Goal: Information Seeking & Learning: Learn about a topic

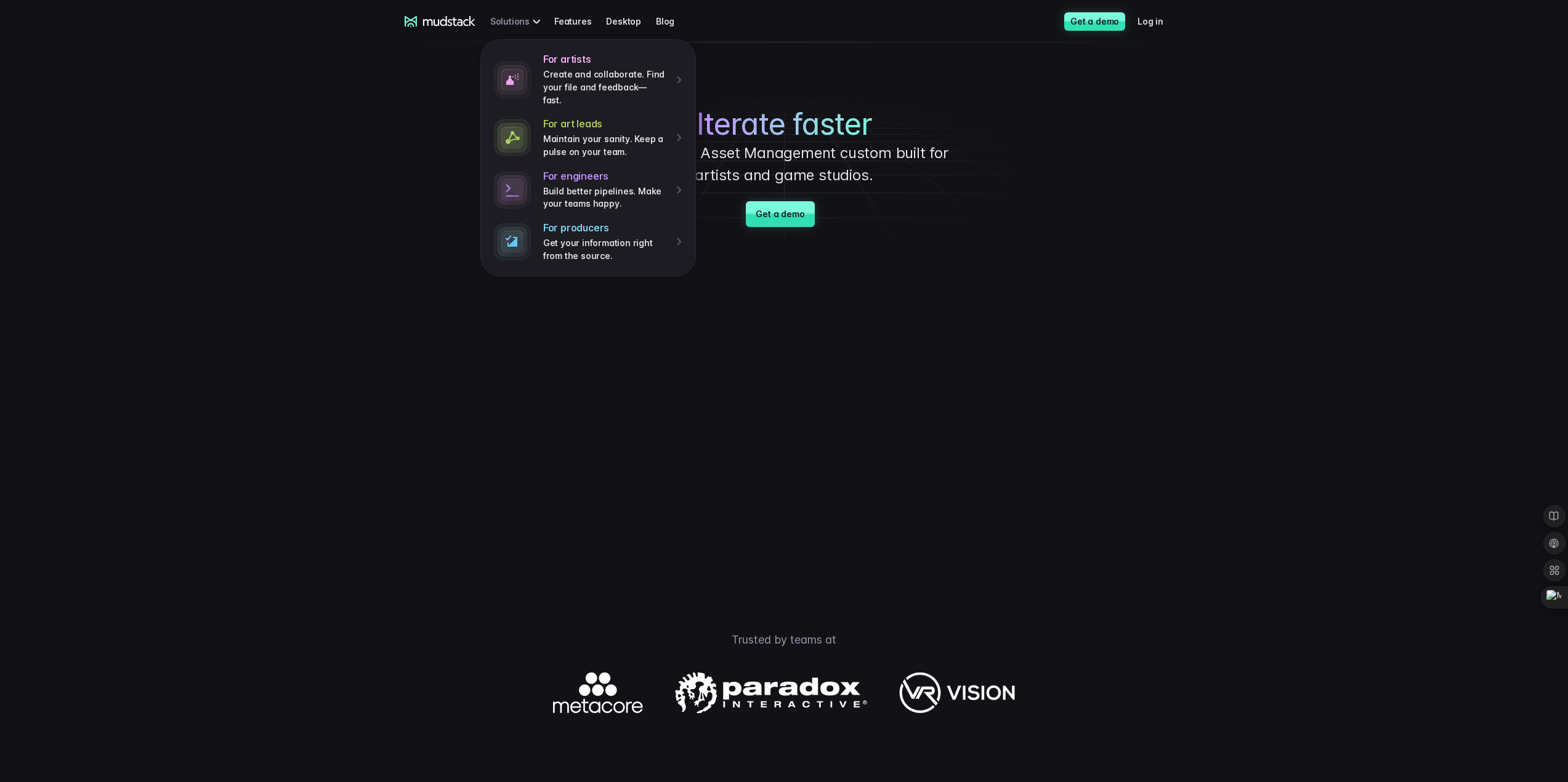
click at [515, 26] on div "For artists Create and collaborate. Find your file and feedback— fast. For art …" at bounding box center [517, 21] width 54 height 23
click at [672, 19] on link "Blog" at bounding box center [672, 21] width 33 height 23
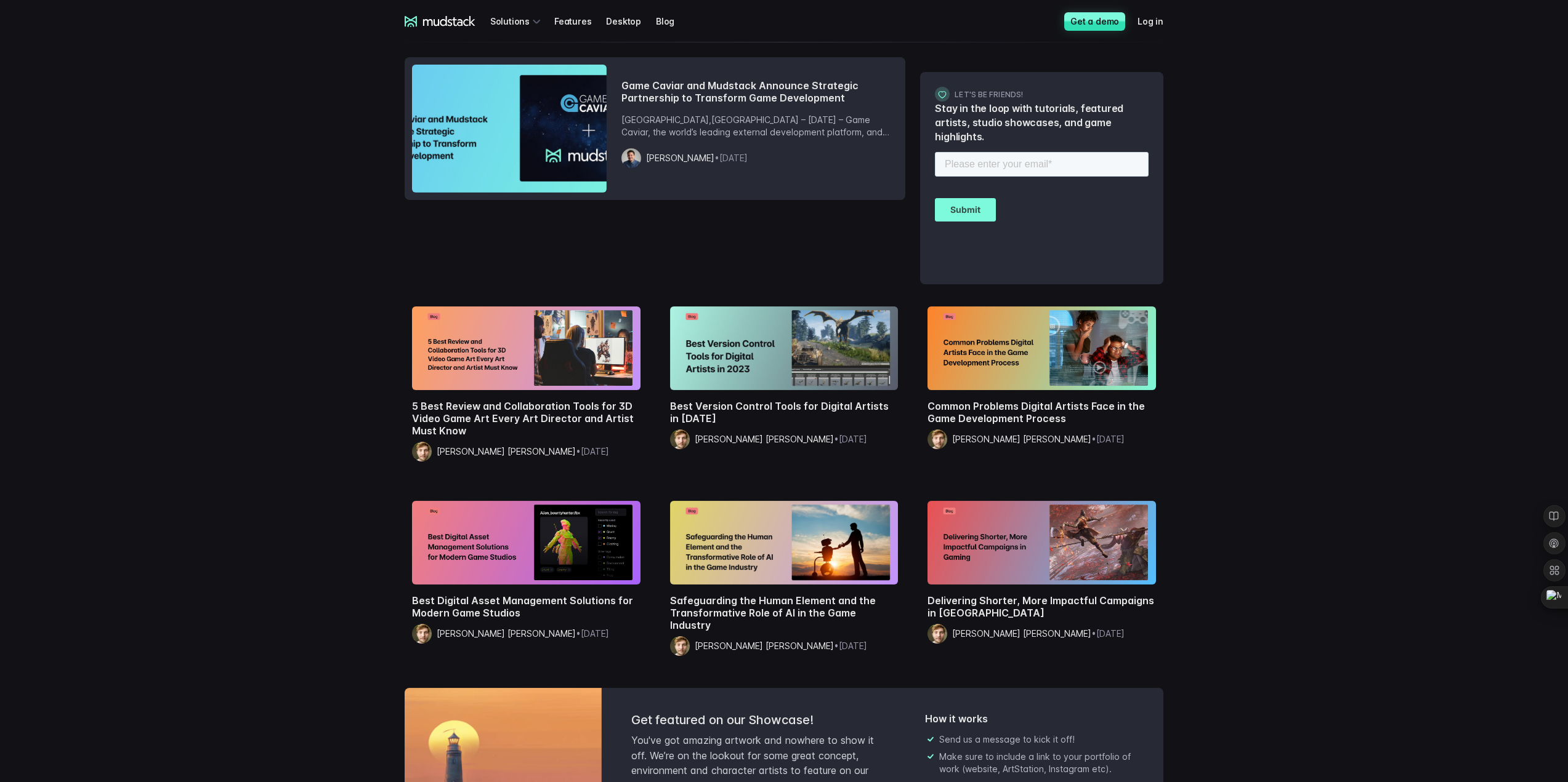
click at [756, 93] on h2 "Game Caviar and Mudstack Announce Strategic Partnership to Transform Game Devel…" at bounding box center [759, 92] width 277 height 24
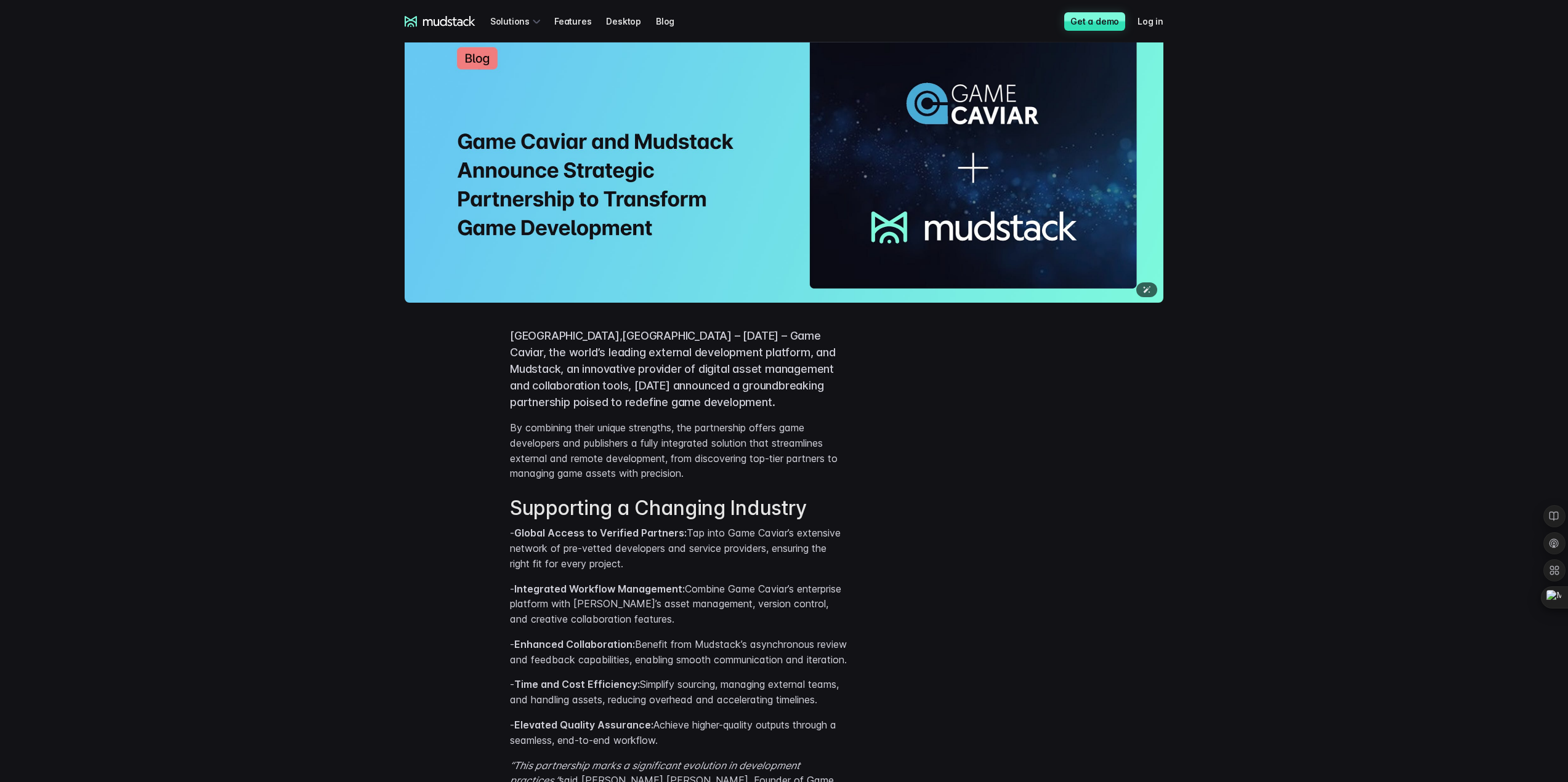
scroll to position [185, 0]
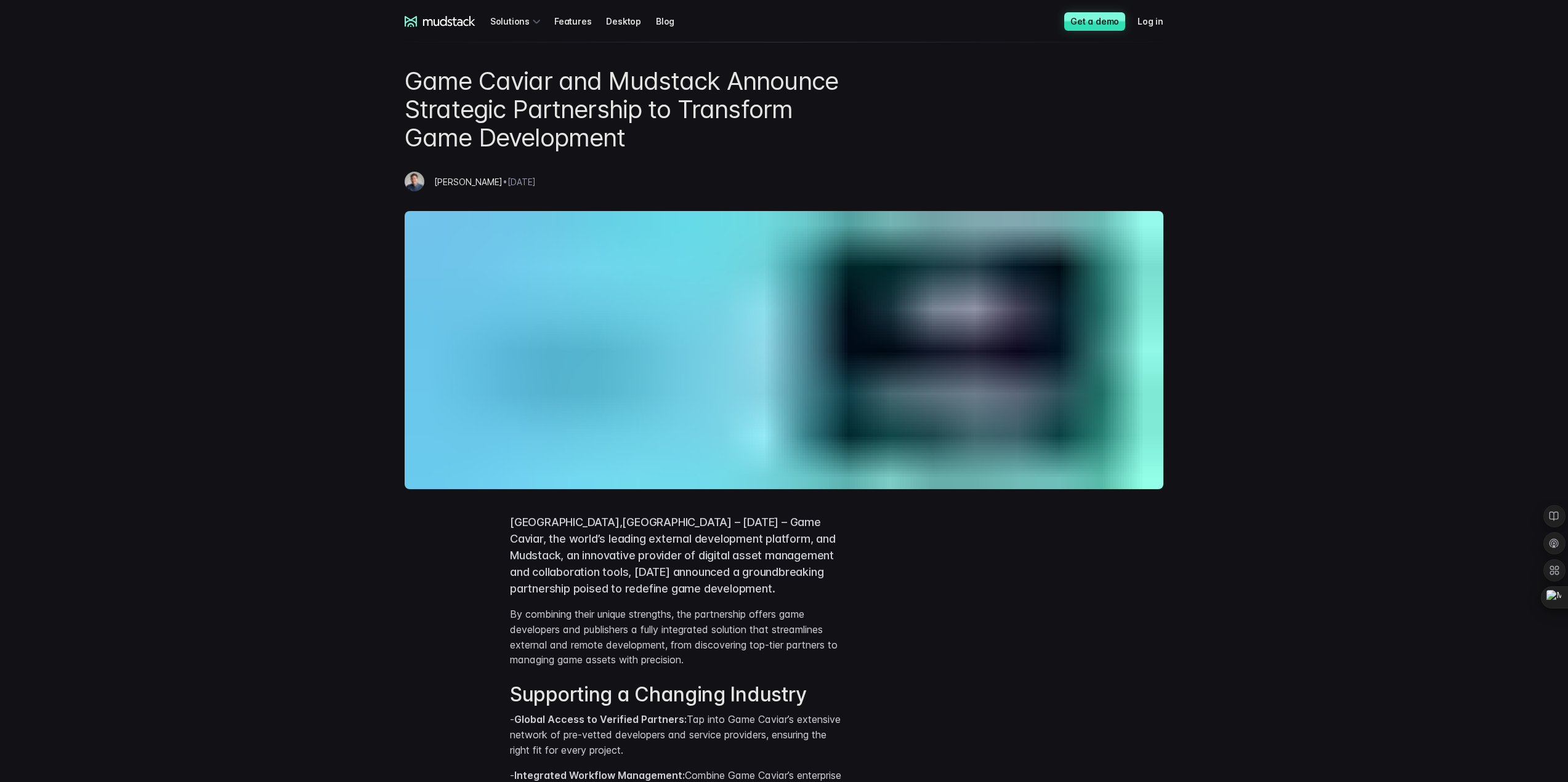
scroll to position [185, 0]
